Goal: Navigation & Orientation: Find specific page/section

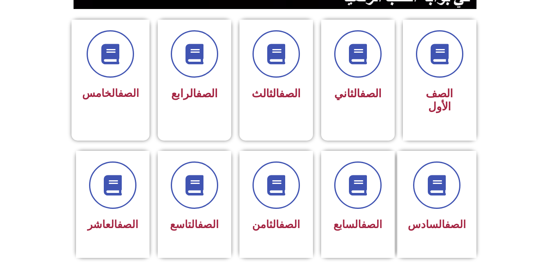
scroll to position [190, 0]
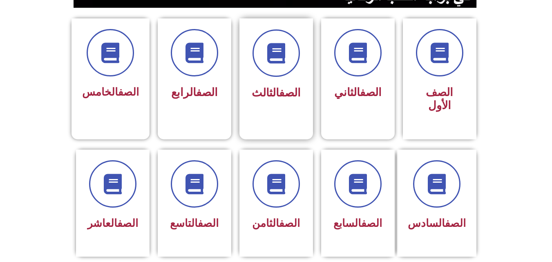
click at [284, 89] on link "الصف" at bounding box center [290, 92] width 22 height 13
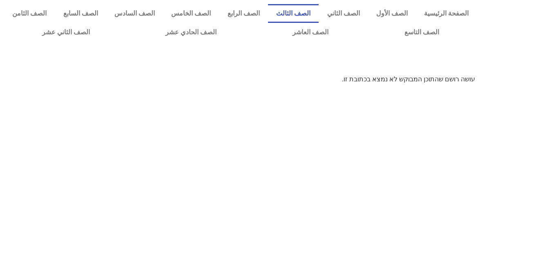
click at [314, 6] on link "الصف الثالث" at bounding box center [293, 13] width 51 height 19
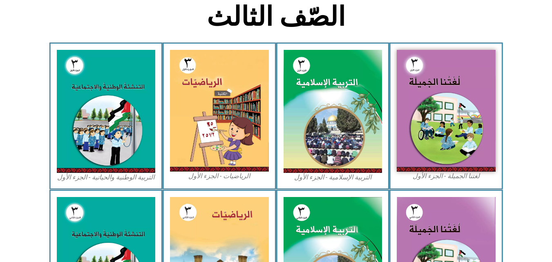
scroll to position [193, 0]
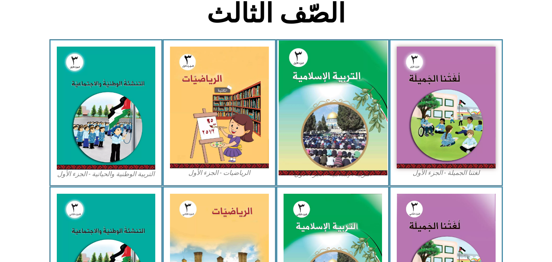
click at [302, 119] on img at bounding box center [332, 107] width 109 height 135
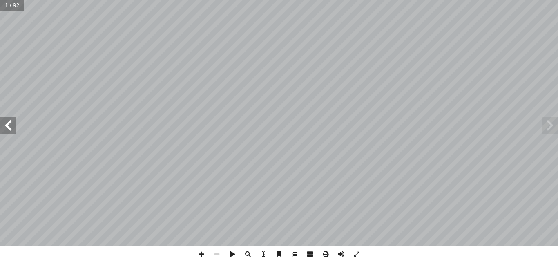
click at [2, 124] on span at bounding box center [8, 125] width 16 height 16
click at [13, 123] on span at bounding box center [8, 125] width 16 height 16
